Goal: Transaction & Acquisition: Purchase product/service

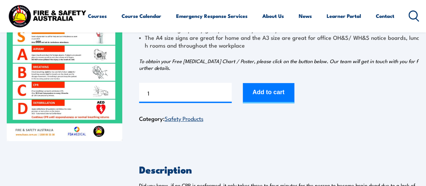
scroll to position [101, 0]
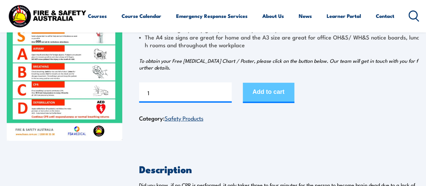
click at [277, 96] on button "Add to cart" at bounding box center [269, 93] width 52 height 20
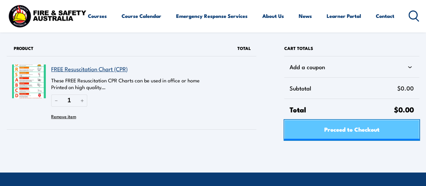
click at [352, 131] on span "Proceed to Checkout" at bounding box center [351, 129] width 55 height 18
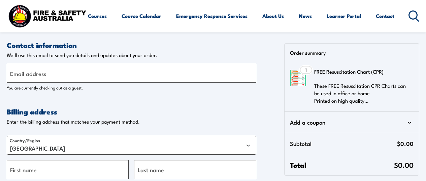
select select "VIC"
